Goal: Task Accomplishment & Management: Use online tool/utility

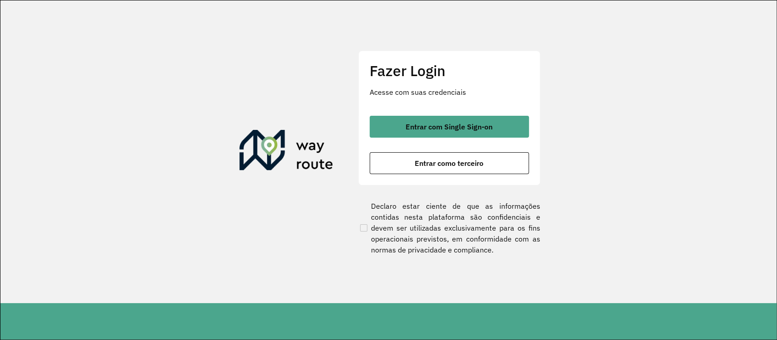
drag, startPoint x: 493, startPoint y: 148, endPoint x: 491, endPoint y: 141, distance: 6.5
click at [491, 141] on div "Entrar com Single Sign-on Entrar como terceiro" at bounding box center [449, 145] width 159 height 58
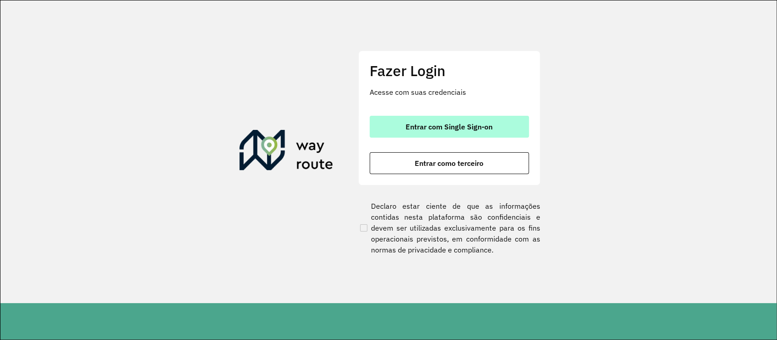
click at [490, 136] on button "Entrar com Single Sign-on" at bounding box center [449, 127] width 159 height 22
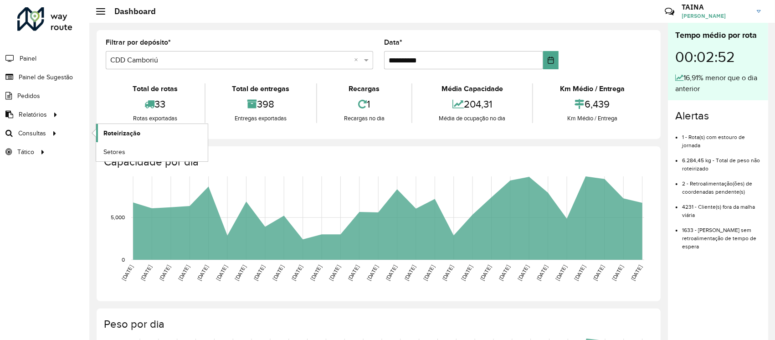
click at [118, 137] on span "Roteirização" at bounding box center [121, 133] width 37 height 10
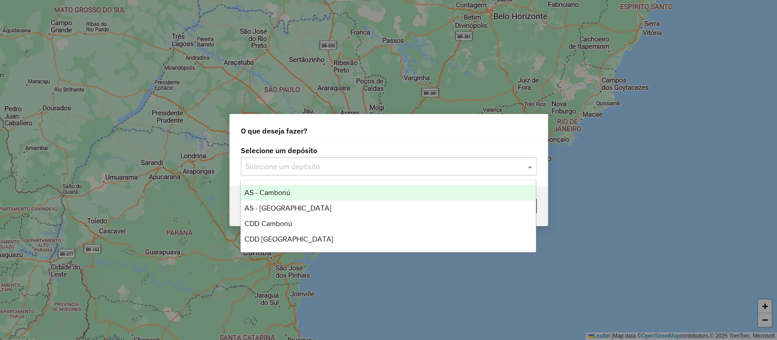
click at [312, 161] on input "text" at bounding box center [379, 166] width 269 height 11
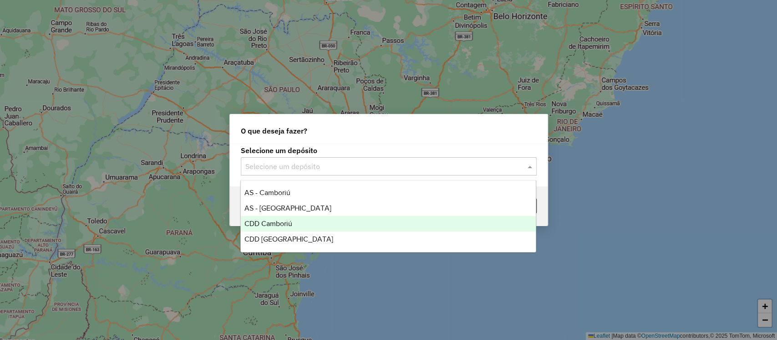
click at [280, 224] on span "CDD Camboriú" at bounding box center [269, 223] width 48 height 8
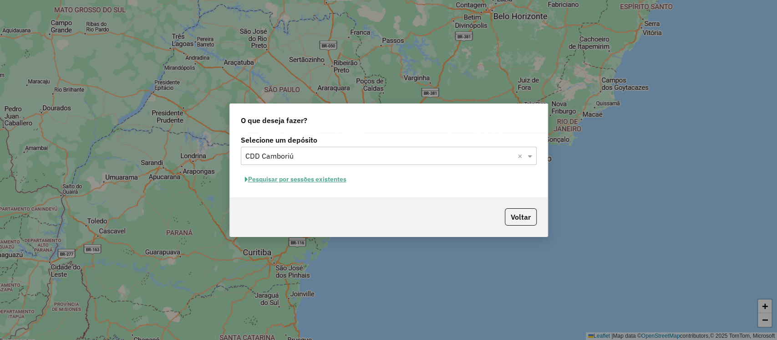
click at [328, 175] on button "Pesquisar por sessões existentes" at bounding box center [296, 179] width 110 height 14
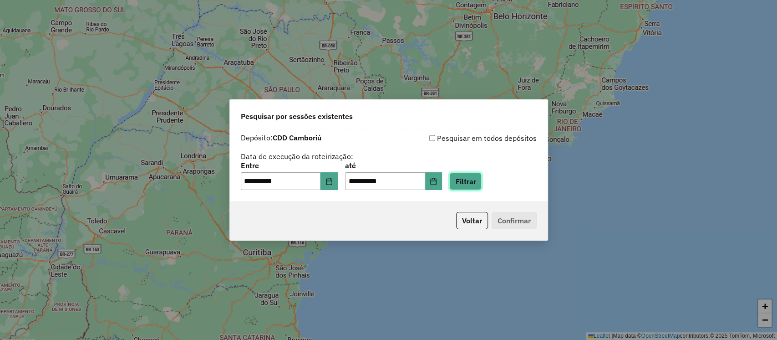
click at [472, 184] on button "Filtrar" at bounding box center [465, 181] width 32 height 17
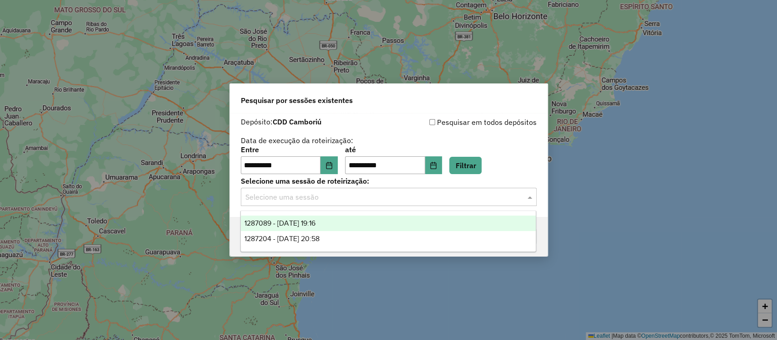
click at [265, 198] on input "text" at bounding box center [379, 197] width 269 height 11
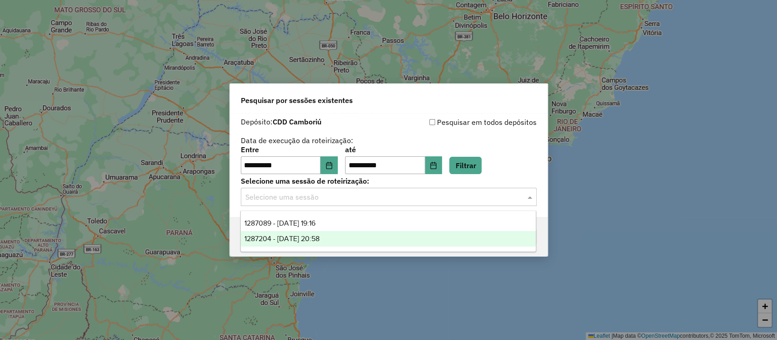
click at [273, 235] on span "1287204 - 02/10/2025 20:58" at bounding box center [282, 239] width 75 height 8
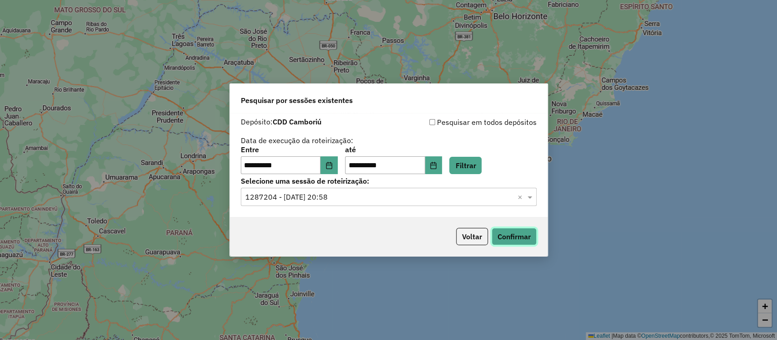
click at [509, 234] on button "Confirmar" at bounding box center [514, 236] width 45 height 17
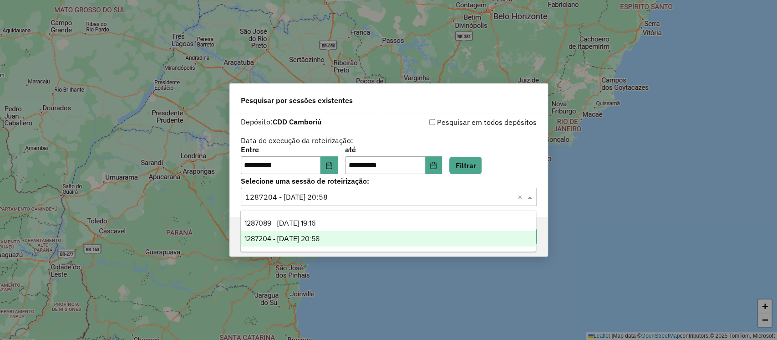
click at [388, 197] on input "text" at bounding box center [379, 197] width 269 height 11
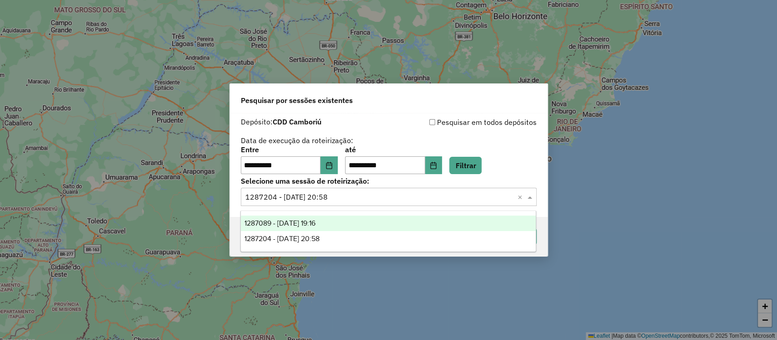
click at [386, 223] on div "1287089 - 02/10/2025 19:16" at bounding box center [388, 222] width 295 height 15
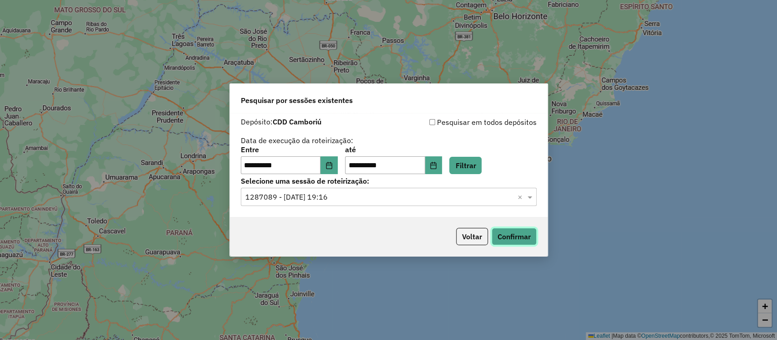
click at [498, 241] on button "Confirmar" at bounding box center [514, 236] width 45 height 17
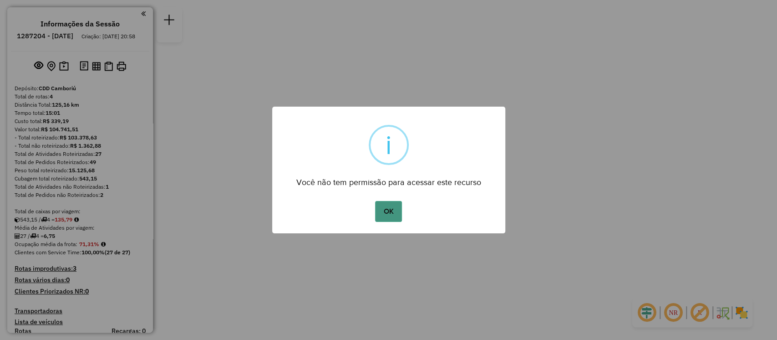
click at [396, 209] on button "OK" at bounding box center [388, 211] width 27 height 21
click at [378, 213] on button "OK" at bounding box center [388, 211] width 27 height 21
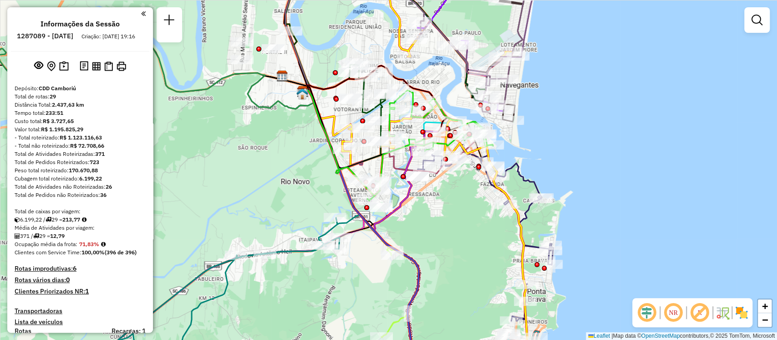
scroll to position [420, 0]
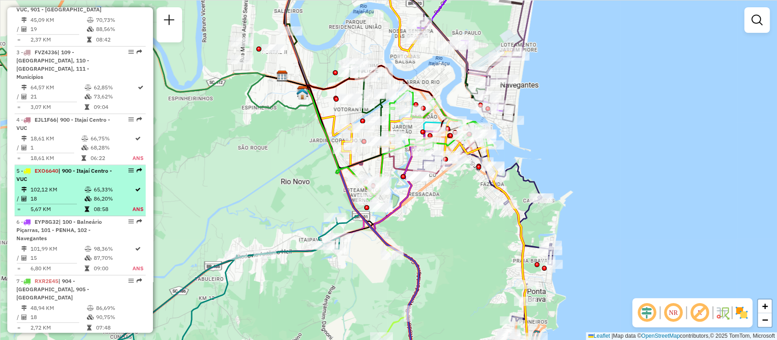
click at [61, 174] on div "5 - EXO6640 | 900 - Itajaí Centro - VUC" at bounding box center [64, 175] width 97 height 16
select select "**********"
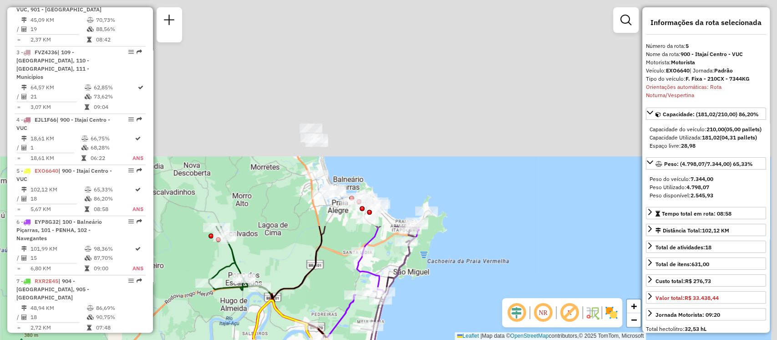
drag, startPoint x: 396, startPoint y: 42, endPoint x: 329, endPoint y: 302, distance: 268.4
click at [329, 302] on div "Janela de atendimento Grade de atendimento Capacidade Transportadoras Veículos …" at bounding box center [388, 170] width 777 height 340
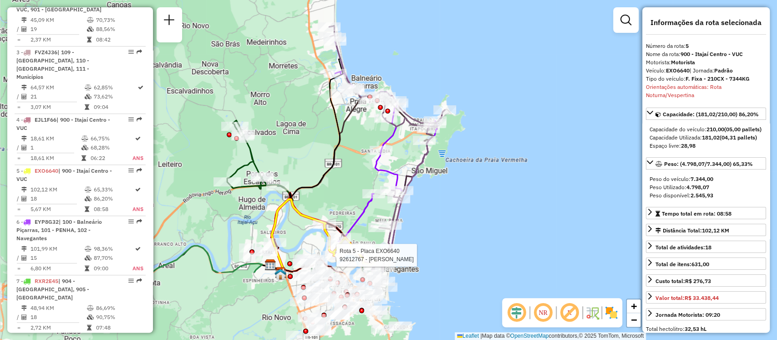
drag, startPoint x: 340, startPoint y: 271, endPoint x: 358, endPoint y: 170, distance: 102.7
click at [358, 170] on div "Rota 5 - Placa EXO6640 92612767 - PAULO ROBERTO NAGEL Janela de atendimento Gra…" at bounding box center [388, 170] width 777 height 340
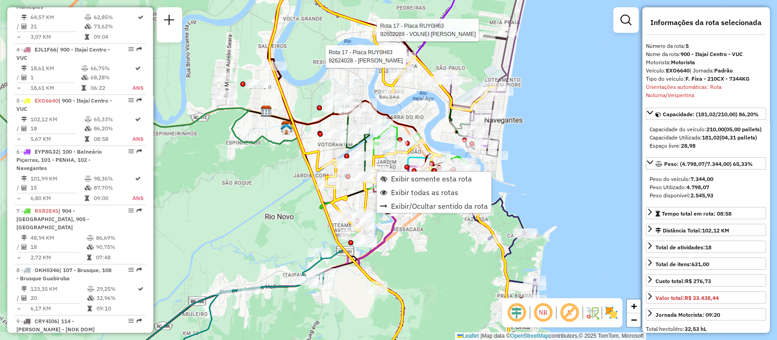
scroll to position [577, 0]
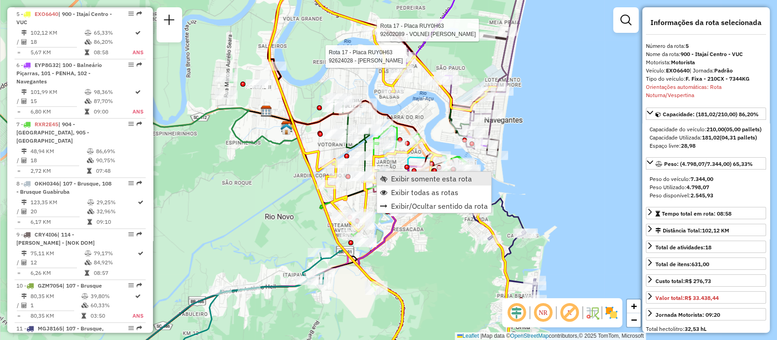
click at [394, 178] on span "Exibir somente esta rota" at bounding box center [431, 178] width 81 height 7
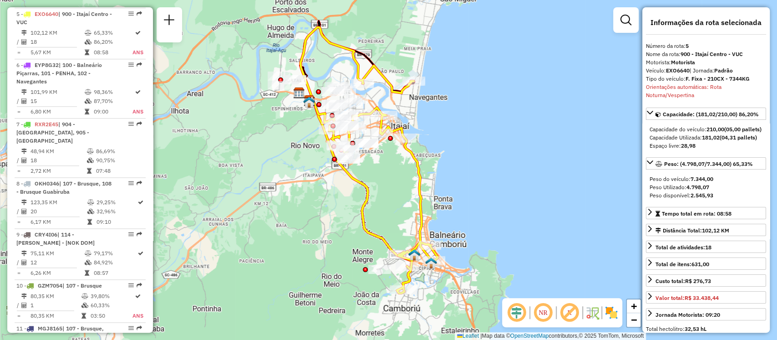
drag, startPoint x: 410, startPoint y: 208, endPoint x: 389, endPoint y: 194, distance: 25.3
click at [389, 194] on div "Janela de atendimento Grade de atendimento Capacidade Transportadoras Veículos …" at bounding box center [388, 170] width 777 height 340
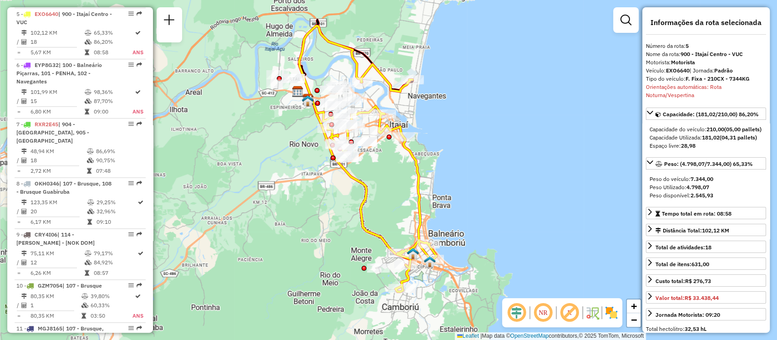
click at [542, 316] on em at bounding box center [543, 312] width 22 height 22
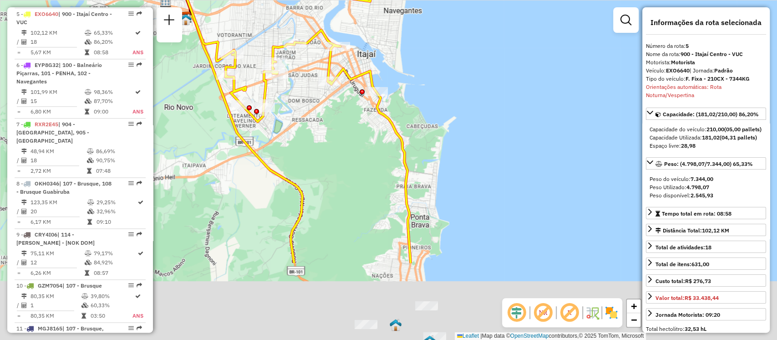
drag, startPoint x: 350, startPoint y: 222, endPoint x: 321, endPoint y: 111, distance: 114.9
click at [321, 111] on div "Janela de atendimento Grade de atendimento Capacidade Transportadoras Veículos …" at bounding box center [388, 170] width 777 height 340
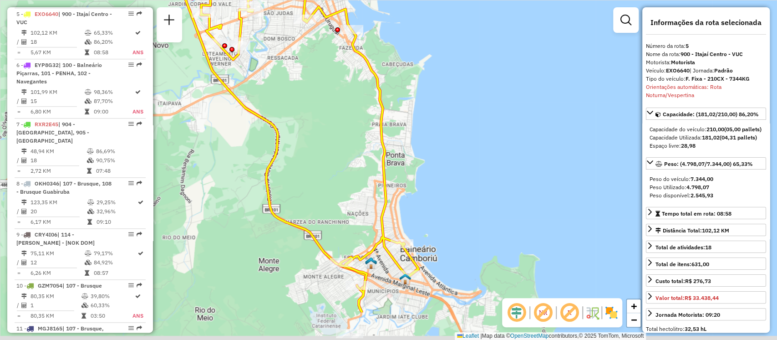
drag, startPoint x: 332, startPoint y: 221, endPoint x: 293, endPoint y: 103, distance: 124.4
click at [293, 103] on div "Janela de atendimento Grade de atendimento Capacidade Transportadoras Veículos …" at bounding box center [388, 170] width 777 height 340
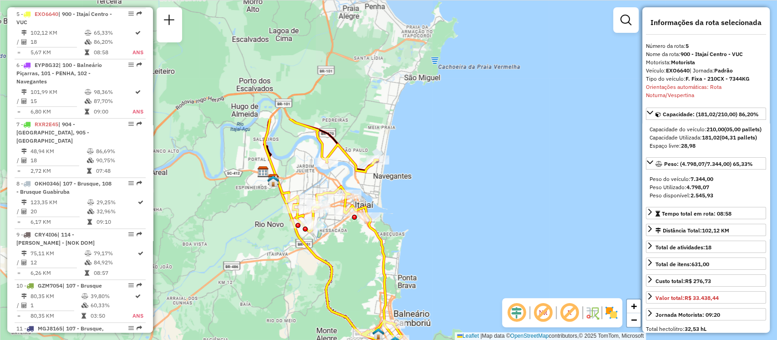
drag, startPoint x: 385, startPoint y: 108, endPoint x: 375, endPoint y: 263, distance: 155.2
click at [375, 263] on div "Janela de atendimento Grade de atendimento Capacidade Transportadoras Veículos …" at bounding box center [388, 170] width 777 height 340
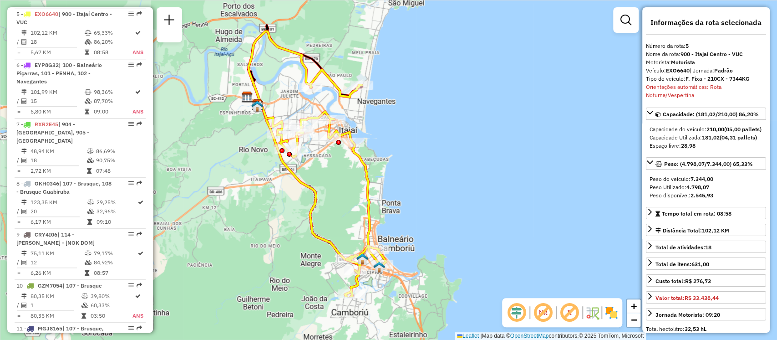
drag, startPoint x: 360, startPoint y: 265, endPoint x: 341, endPoint y: 188, distance: 79.2
click at [341, 188] on div "Janela de atendimento Grade de atendimento Capacidade Transportadoras Veículos …" at bounding box center [388, 170] width 777 height 340
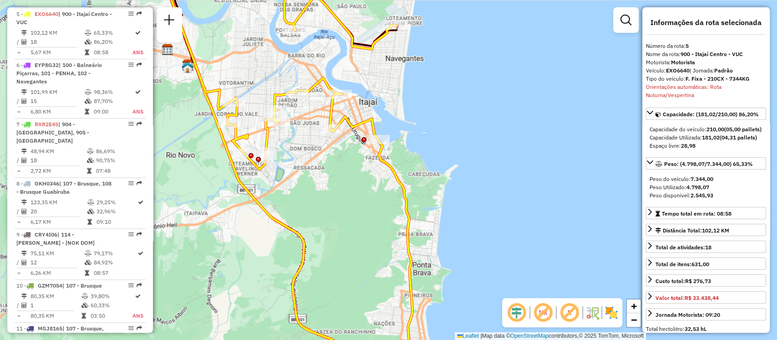
click at [293, 145] on div "Janela de atendimento Grade de atendimento Capacidade Transportadoras Veículos …" at bounding box center [388, 170] width 777 height 340
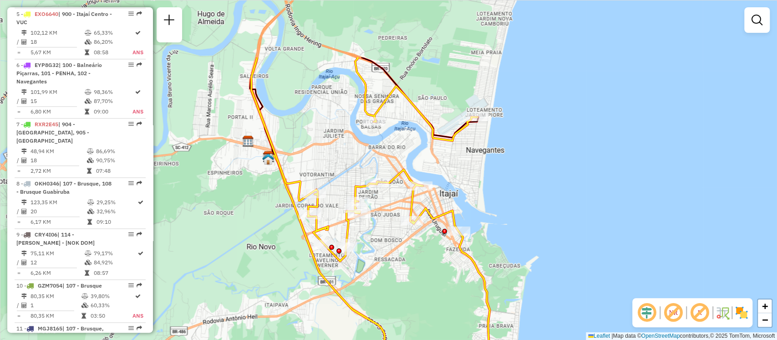
drag, startPoint x: 293, startPoint y: 145, endPoint x: 373, endPoint y: 237, distance: 122.0
click at [373, 237] on div "Janela de atendimento Grade de atendimento Capacidade Transportadoras Veículos …" at bounding box center [388, 170] width 777 height 340
click at [335, 146] on div "Janela de atendimento Grade de atendimento Capacidade Transportadoras Veículos …" at bounding box center [388, 170] width 777 height 340
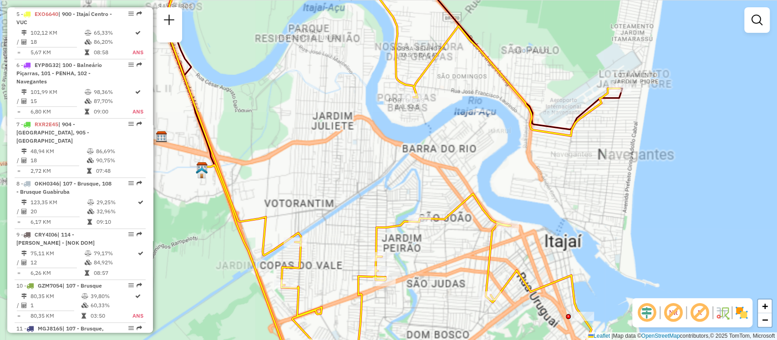
click at [335, 146] on div "Janela de atendimento Grade de atendimento Capacidade Transportadoras Veículos …" at bounding box center [388, 170] width 777 height 340
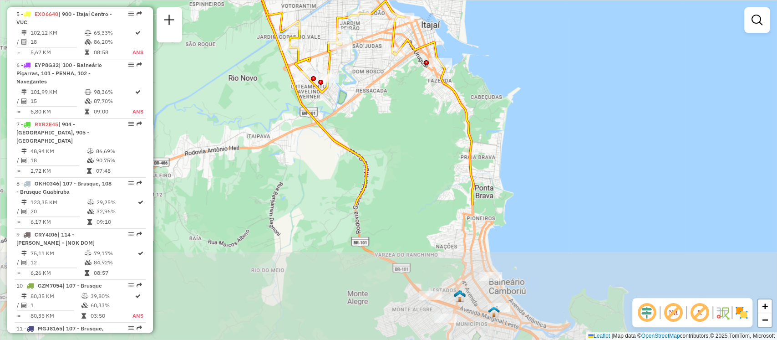
drag, startPoint x: 372, startPoint y: 255, endPoint x: 352, endPoint y: 78, distance: 177.8
click at [352, 78] on div "Janela de atendimento Grade de atendimento Capacidade Transportadoras Veículos …" at bounding box center [388, 170] width 777 height 340
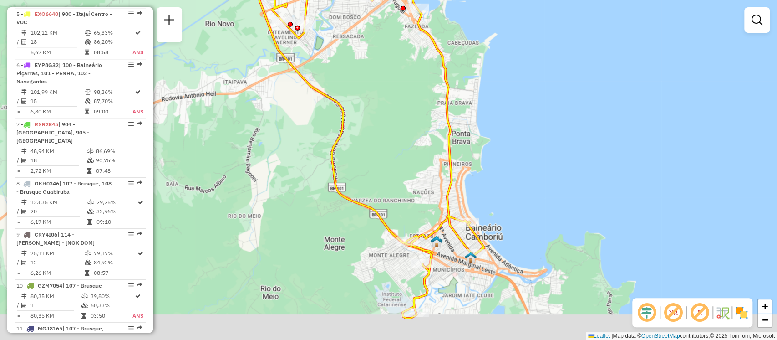
drag, startPoint x: 409, startPoint y: 178, endPoint x: 383, endPoint y: 120, distance: 63.4
click at [383, 120] on div "Rota 5 - Placa EXO6640 92606018 - BAR E CANCHA SAO VIC Janela de atendimento Gr…" at bounding box center [388, 170] width 777 height 340
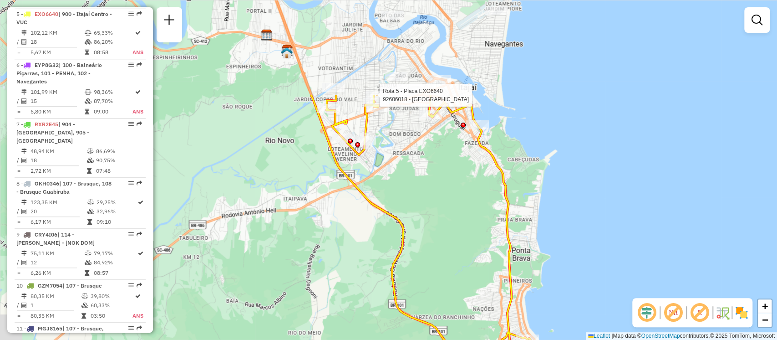
drag, startPoint x: 393, startPoint y: 86, endPoint x: 458, endPoint y: 222, distance: 151.1
click at [458, 222] on div "Rota 5 - Placa EXO6640 92606018 - BAR E CANCHA SAO VIC Janela de atendimento Gr…" at bounding box center [388, 170] width 777 height 340
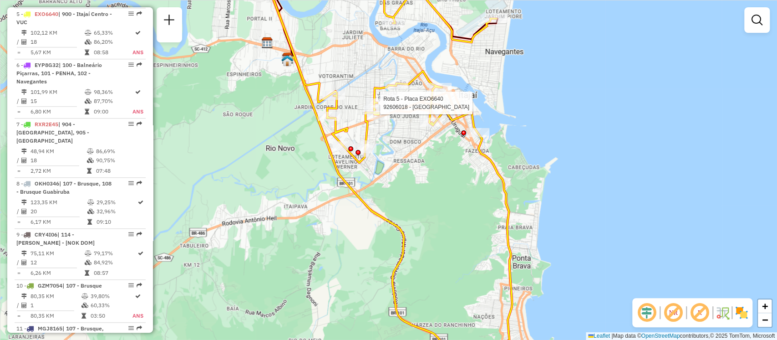
click at [706, 316] on em at bounding box center [700, 312] width 22 height 22
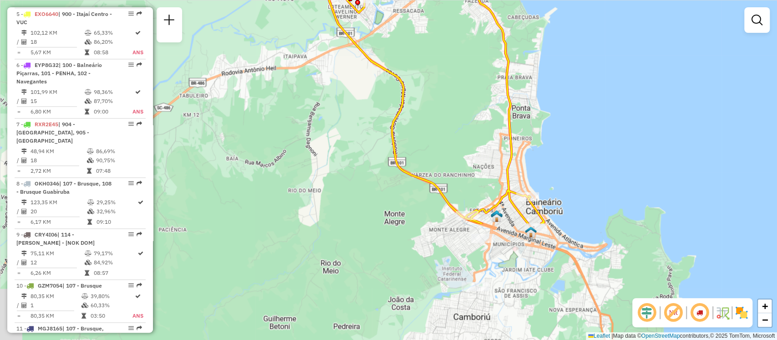
drag, startPoint x: 456, startPoint y: 235, endPoint x: 455, endPoint y: 85, distance: 149.8
click at [455, 85] on div "Rota 5 - Placa EXO6640 92606018 - BAR E CANCHA SAO VIC Janela de atendimento Gr…" at bounding box center [388, 170] width 777 height 340
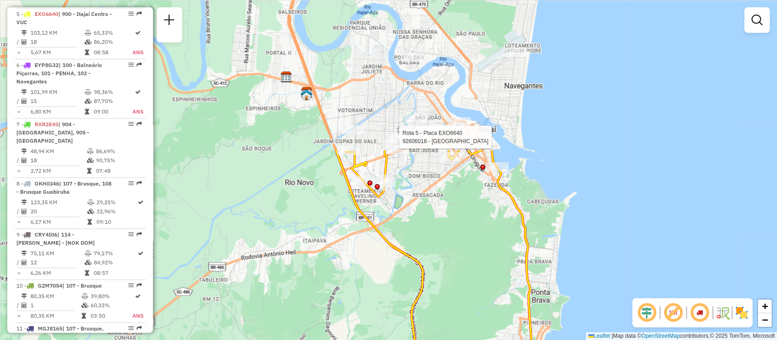
drag, startPoint x: 452, startPoint y: 93, endPoint x: 471, endPoint y: 277, distance: 185.5
click at [471, 277] on div "Rota 5 - Placa EXO6640 92606018 - BAR E CANCHA SAO VIC Janela de atendimento Gr…" at bounding box center [388, 170] width 777 height 340
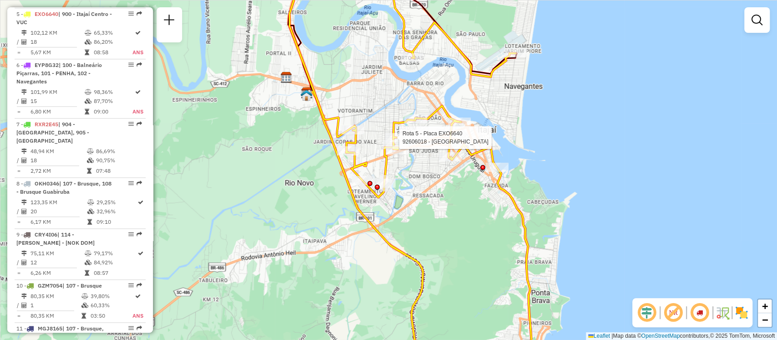
click at [698, 321] on em at bounding box center [700, 312] width 22 height 22
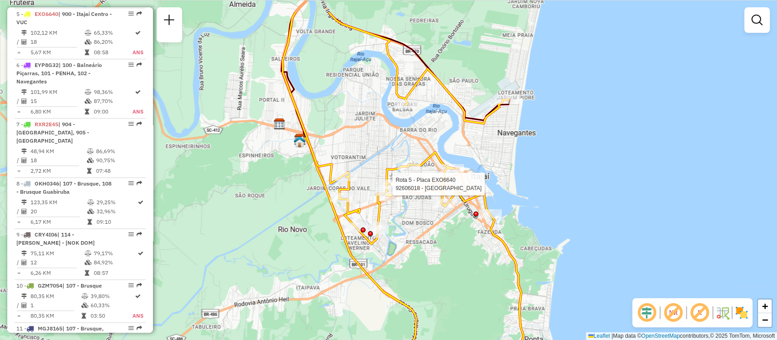
drag, startPoint x: 370, startPoint y: 65, endPoint x: 364, endPoint y: 113, distance: 48.2
click at [364, 113] on div "Rota 5 - Placa EXO6640 92606018 - BAR E CANCHA SAO VIC Janela de atendimento Gr…" at bounding box center [388, 170] width 777 height 340
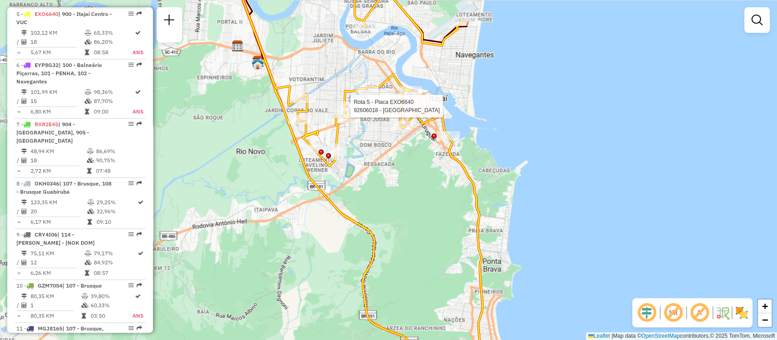
drag, startPoint x: 399, startPoint y: 257, endPoint x: 413, endPoint y: 320, distance: 63.8
click at [413, 320] on div "Rota 5 - Placa EXO6640 92606018 - BAR E CANCHA SAO VIC Janela de atendimento Gr…" at bounding box center [388, 170] width 777 height 340
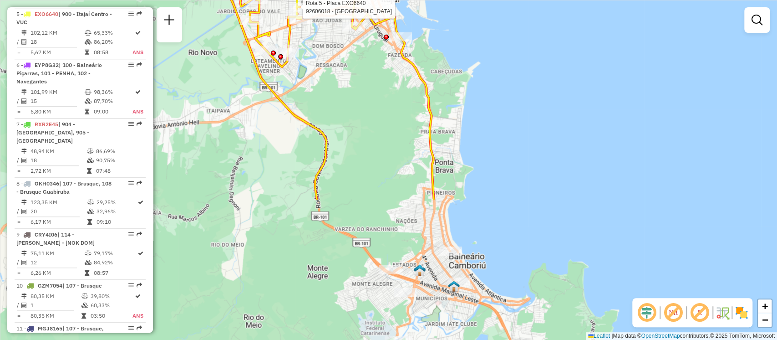
drag, startPoint x: 394, startPoint y: 242, endPoint x: 331, endPoint y: 68, distance: 185.3
click at [331, 68] on div "Rota 5 - Placa EXO6640 92606018 - BAR E CANCHA SAO VIC Janela de atendimento Gr…" at bounding box center [388, 170] width 777 height 340
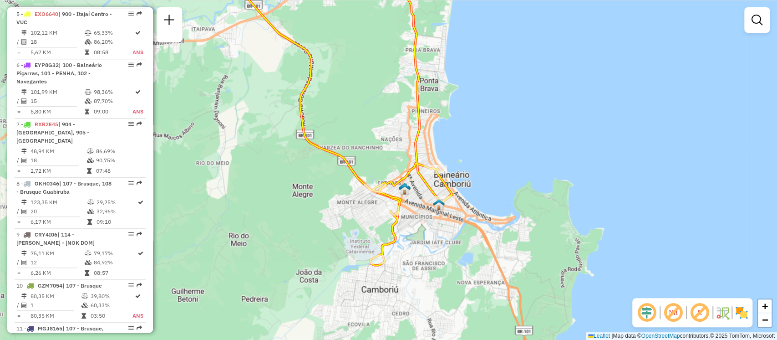
drag, startPoint x: 371, startPoint y: 217, endPoint x: 356, endPoint y: 136, distance: 82.9
click at [356, 136] on div "Rota 5 - Placa EXO6640 92606018 - BAR E CANCHA SAO VIC Janela de atendimento Gr…" at bounding box center [388, 170] width 777 height 340
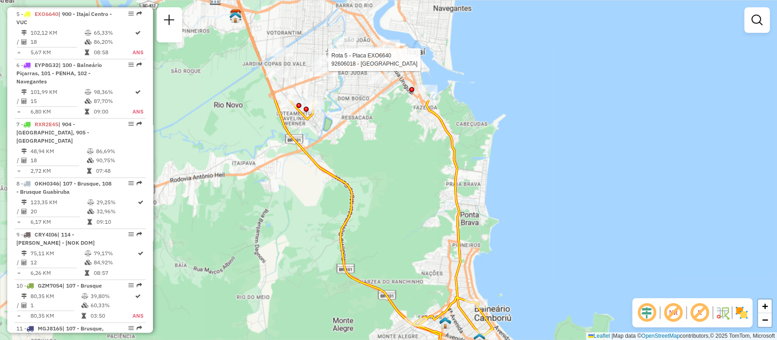
drag, startPoint x: 357, startPoint y: 127, endPoint x: 397, endPoint y: 260, distance: 139.2
click at [397, 260] on div "Rota 5 - Placa EXO6640 92606018 - BAR E CANCHA SAO VIC Janela de atendimento Gr…" at bounding box center [388, 170] width 777 height 340
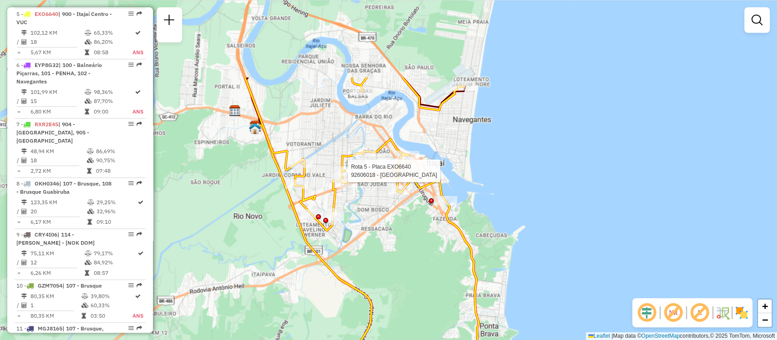
drag, startPoint x: 400, startPoint y: 128, endPoint x: 420, endPoint y: 239, distance: 112.8
click at [420, 239] on div "Rota 5 - Placa EXO6640 92606018 - BAR E CANCHA SAO VIC Janela de atendimento Gr…" at bounding box center [388, 170] width 777 height 340
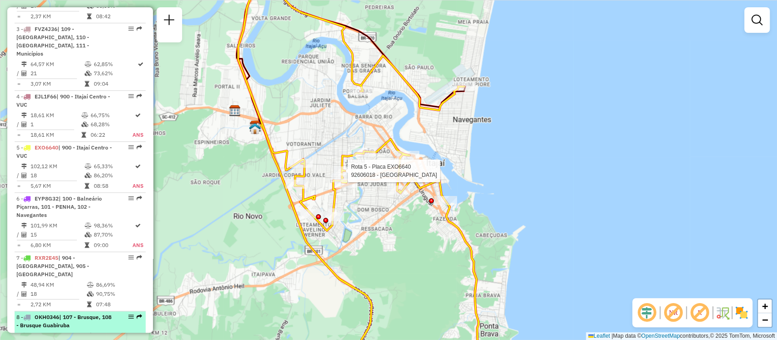
scroll to position [442, 0]
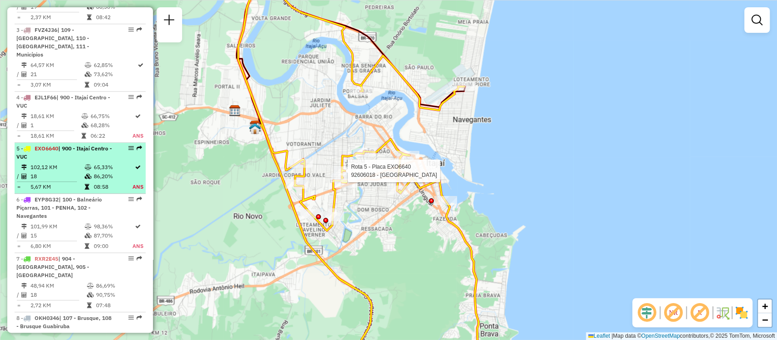
click at [77, 153] on div "5 - EXO6640 | 900 - Itajaí Centro - VUC" at bounding box center [64, 152] width 97 height 16
select select "**********"
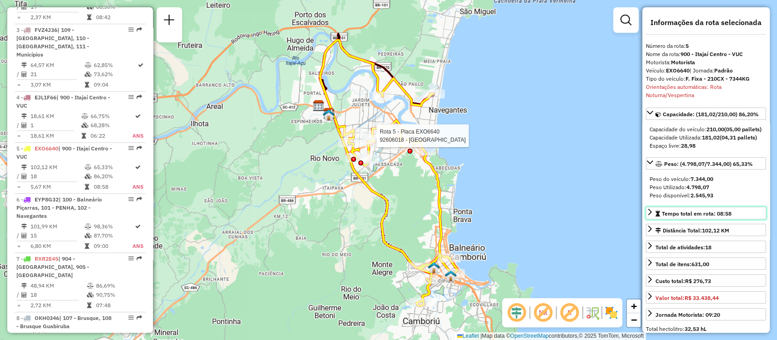
click at [715, 217] on span "Tempo total em rota: 08:58" at bounding box center [697, 213] width 70 height 7
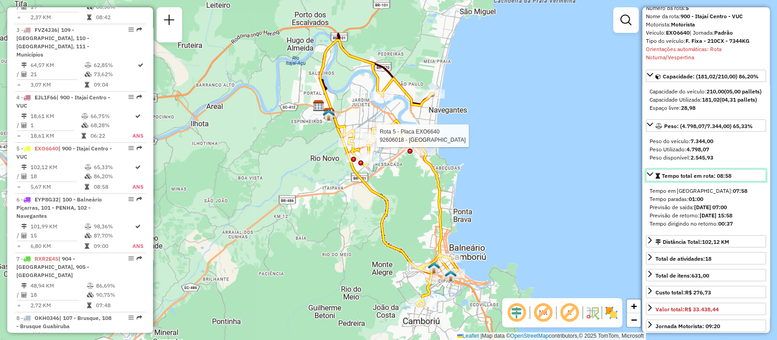
scroll to position [40, 0]
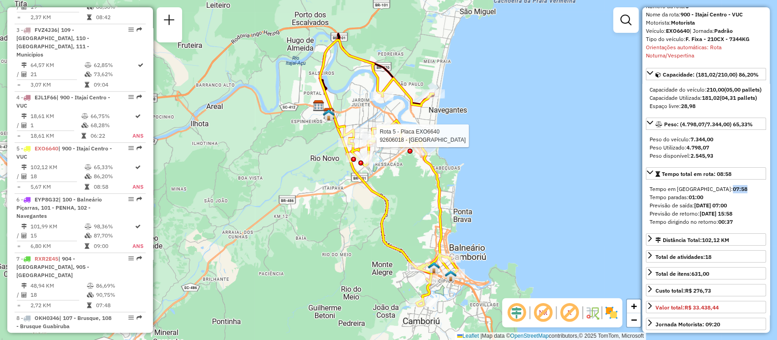
drag, startPoint x: 690, startPoint y: 205, endPoint x: 710, endPoint y: 199, distance: 21.3
click at [710, 199] on div "Tempo em rota: 07:58 Tempo paradas: 01:00 Previsão de saída: 02/10/2025 07:00 P…" at bounding box center [706, 205] width 120 height 48
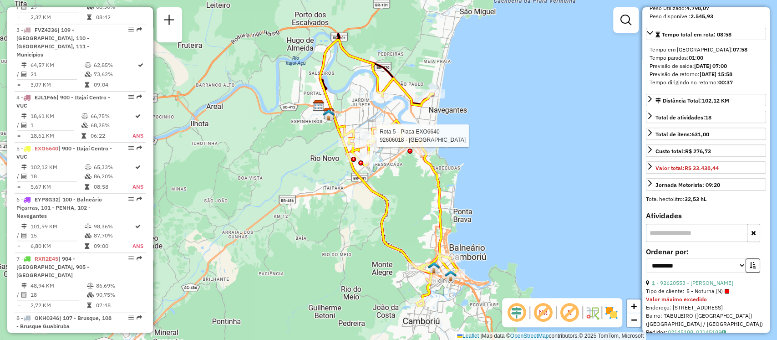
scroll to position [0, 0]
